Goal: Navigation & Orientation: Find specific page/section

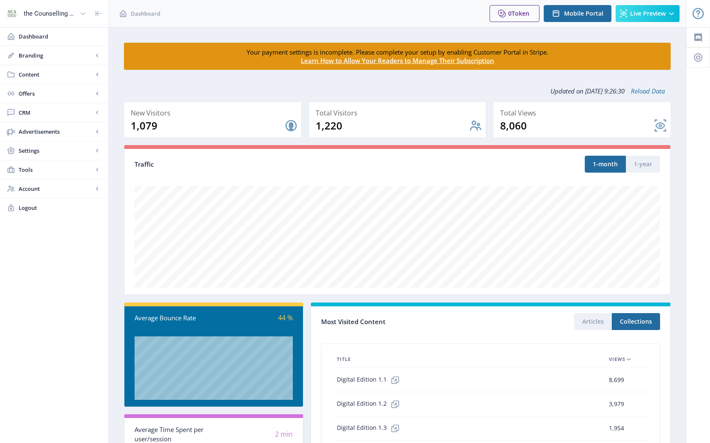
scroll to position [110, 0]
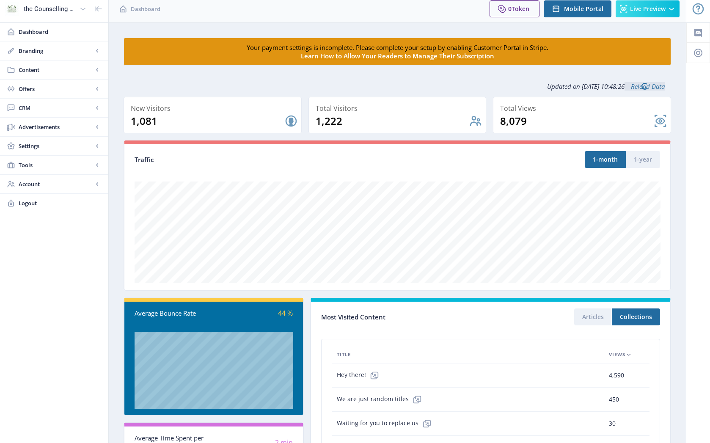
scroll to position [120, 0]
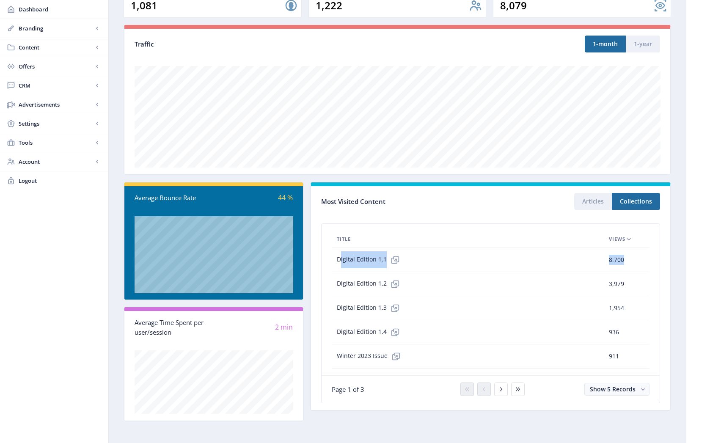
drag, startPoint x: 336, startPoint y: 256, endPoint x: 627, endPoint y: 255, distance: 291.9
click at [627, 255] on tr "Digital Edition 1.1 8,700 0 sec" at bounding box center [491, 260] width 318 height 24
click at [683, 253] on nb-layout-column "Your payment settings is incomplete. Please complete your setup by enabling Cus…" at bounding box center [397, 176] width 578 height 538
drag, startPoint x: 623, startPoint y: 258, endPoint x: 630, endPoint y: 254, distance: 8.5
click at [606, 260] on td "8,700" at bounding box center [622, 260] width 36 height 24
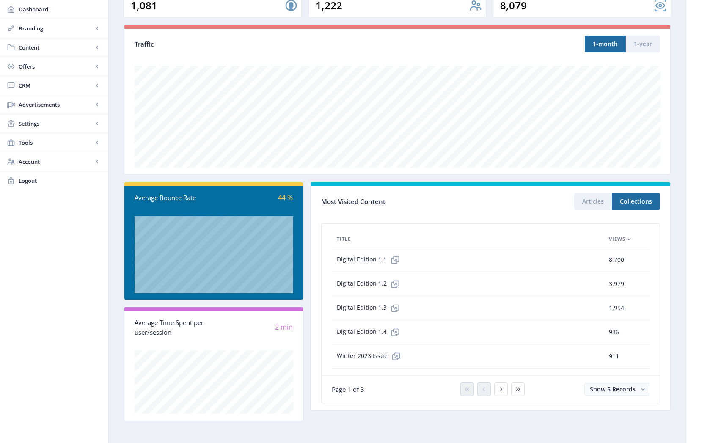
click at [681, 255] on nb-layout-column "Your payment settings is incomplete. Please complete your setup by enabling Cus…" at bounding box center [397, 176] width 578 height 538
drag, startPoint x: 608, startPoint y: 256, endPoint x: 661, endPoint y: 256, distance: 53.3
click at [661, 256] on nb-card-body "Title Views Digital Edition 1.1 8,700 0 sec Digital Edition 1.2 3,979 0 sec Dig…" at bounding box center [490, 313] width 359 height 193
click at [631, 259] on div "8,700" at bounding box center [621, 260] width 25 height 10
drag, startPoint x: 624, startPoint y: 256, endPoint x: 617, endPoint y: 255, distance: 7.2
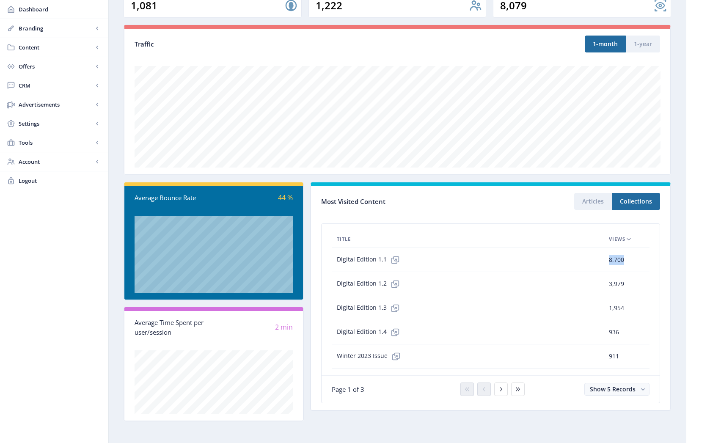
click at [607, 258] on td "8,700" at bounding box center [622, 260] width 36 height 24
click at [669, 258] on nb-card-body "Title Views Digital Edition 1.1 8,700 0 sec Digital Edition 1.2 3,979 0 sec Dig…" at bounding box center [490, 313] width 359 height 193
click at [507, 383] on div at bounding box center [491, 389] width 68 height 14
click at [504, 385] on button at bounding box center [501, 389] width 14 height 14
click at [487, 386] on button at bounding box center [484, 389] width 14 height 14
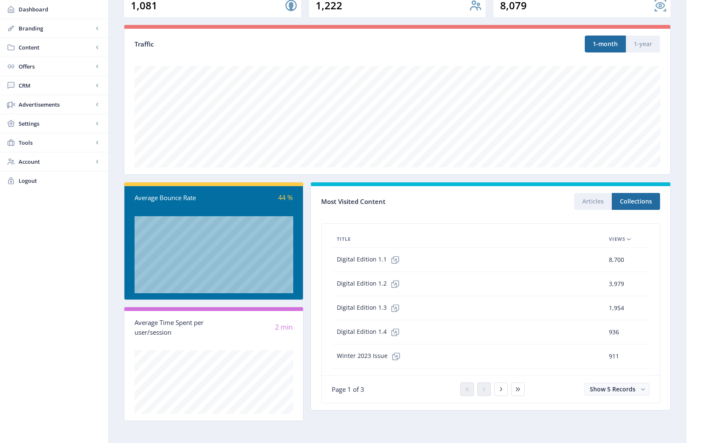
drag, startPoint x: 689, startPoint y: 309, endPoint x: 710, endPoint y: 316, distance: 22.1
click at [704, 315] on div at bounding box center [698, 176] width 24 height 538
click at [692, 298] on div at bounding box center [698, 176] width 24 height 538
click at [502, 386] on icon at bounding box center [501, 389] width 7 height 7
click at [481, 386] on icon at bounding box center [484, 389] width 7 height 7
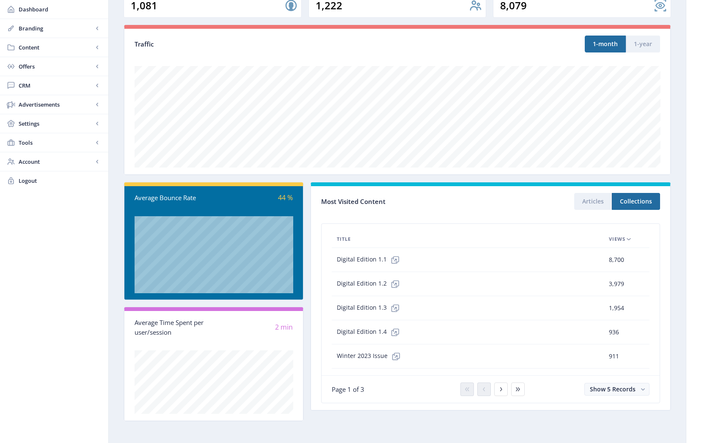
click at [669, 310] on nb-card-body "Title Views Digital Edition 1.1 8,700 0 sec Digital Edition 1.2 3,979 0 sec Dig…" at bounding box center [490, 313] width 359 height 193
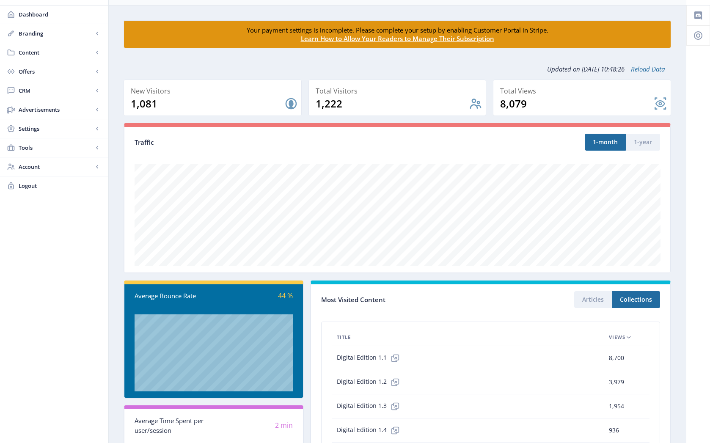
scroll to position [0, 0]
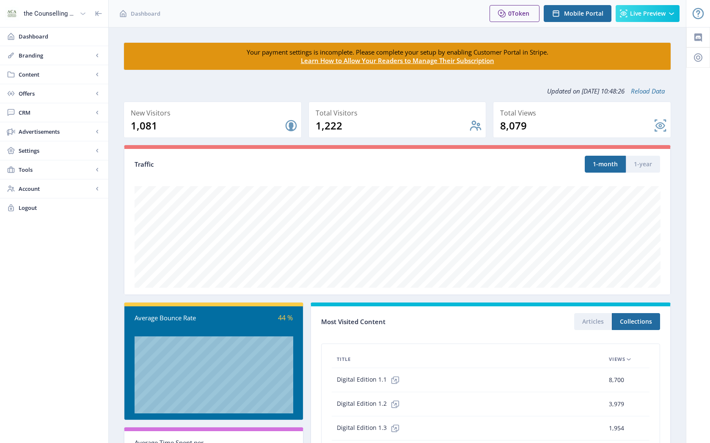
click at [31, 8] on div "the Counselling Australia Magazine" at bounding box center [50, 13] width 52 height 19
click at [35, 33] on span "the Counselling Australia Magazine" at bounding box center [57, 36] width 95 height 8
